Goal: Communication & Community: Answer question/provide support

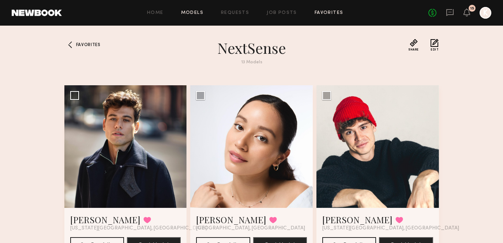
click at [194, 14] on link "Models" at bounding box center [192, 13] width 22 height 5
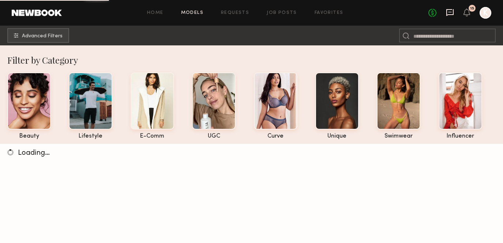
click at [447, 12] on icon at bounding box center [450, 12] width 8 height 8
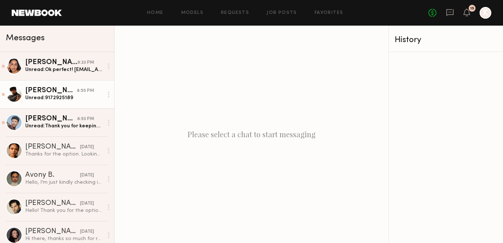
click at [33, 93] on div "[PERSON_NAME]" at bounding box center [51, 90] width 52 height 7
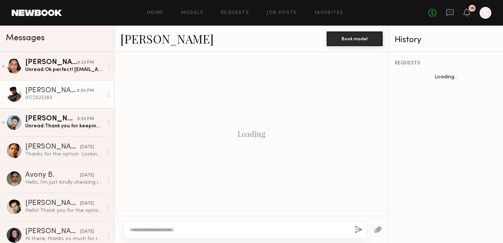
scroll to position [596, 0]
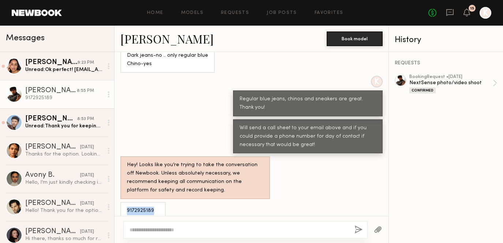
drag, startPoint x: 157, startPoint y: 202, endPoint x: 124, endPoint y: 202, distance: 33.7
click at [124, 202] on div "9172925189" at bounding box center [142, 211] width 45 height 18
copy div "9172925189"
click at [216, 125] on div "Will send a call sheet to your email above and if you could provide a phone num…" at bounding box center [252, 136] width 274 height 34
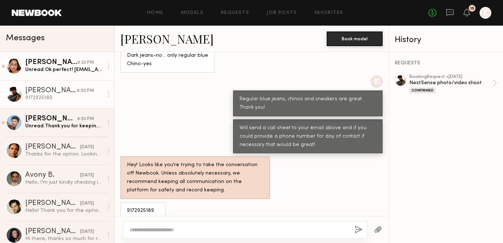
click at [82, 72] on div "Unread: Ok perfect! [EMAIL_ADDRESS][DOMAIN_NAME] 5018509964" at bounding box center [64, 69] width 78 height 7
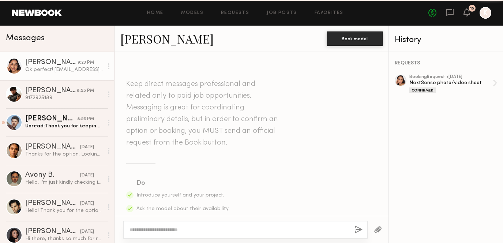
scroll to position [1008, 0]
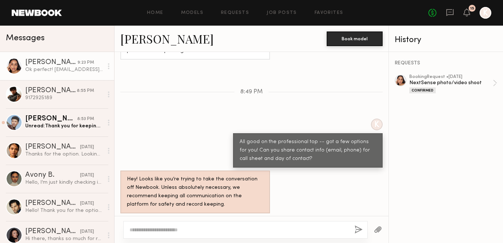
drag, startPoint x: 192, startPoint y: 192, endPoint x: 115, endPoint y: 193, distance: 76.9
click at [115, 216] on div "Ok perfect! [EMAIL_ADDRESS][DOMAIN_NAME] 5018509964" at bounding box center [252, 237] width 274 height 43
copy div "[EMAIL_ADDRESS][DOMAIN_NAME]"
drag, startPoint x: 161, startPoint y: 201, endPoint x: 125, endPoint y: 201, distance: 36.2
click at [125, 216] on div "Ok perfect! [EMAIL_ADDRESS][DOMAIN_NAME] 5018509964" at bounding box center [170, 237] width 101 height 43
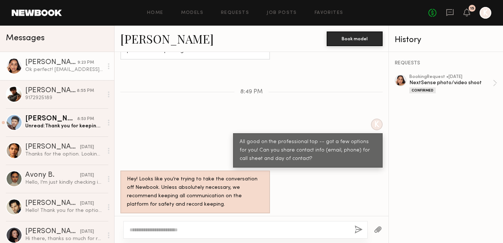
copy div "5018509964"
click at [233, 10] on div "Home Models Requests Job Posts Favorites Sign Out No fees up to $5,000 15 K" at bounding box center [277, 13] width 430 height 12
click at [449, 10] on icon at bounding box center [450, 12] width 8 height 8
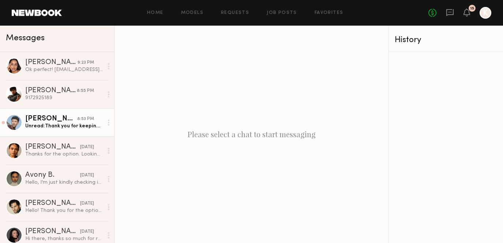
click at [46, 123] on div "Unread: Thank you for keeping me updated!" at bounding box center [64, 126] width 78 height 7
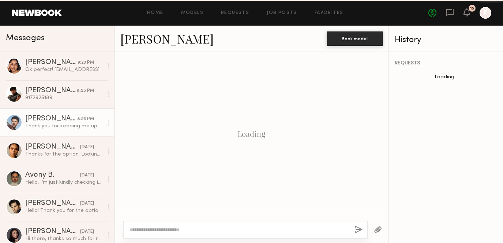
scroll to position [719, 0]
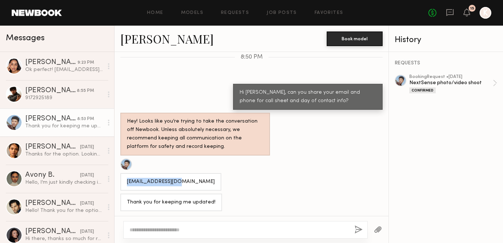
drag, startPoint x: 177, startPoint y: 180, endPoint x: 127, endPoint y: 179, distance: 50.2
click at [127, 179] on div "[EMAIL_ADDRESS][DOMAIN_NAME]" at bounding box center [170, 182] width 101 height 18
copy div "[EMAIL_ADDRESS][DOMAIN_NAME]"
click at [211, 182] on div "[EMAIL_ADDRESS][DOMAIN_NAME]" at bounding box center [252, 175] width 274 height 32
